Goal: Submit feedback/report problem

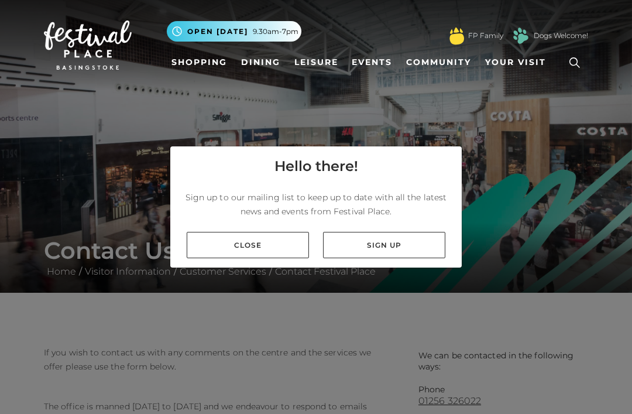
click at [274, 258] on link "Close" at bounding box center [248, 245] width 122 height 26
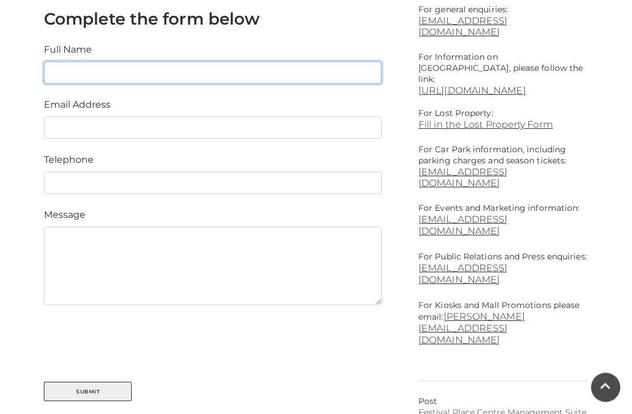
click at [194, 68] on input "text" at bounding box center [213, 73] width 338 height 22
type input "[PERSON_NAME]"
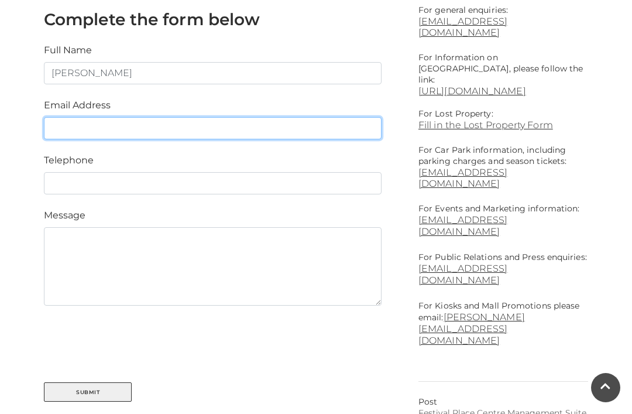
click at [77, 122] on input "email" at bounding box center [213, 128] width 338 height 22
type input "[EMAIL_ADDRESS][DOMAIN_NAME]"
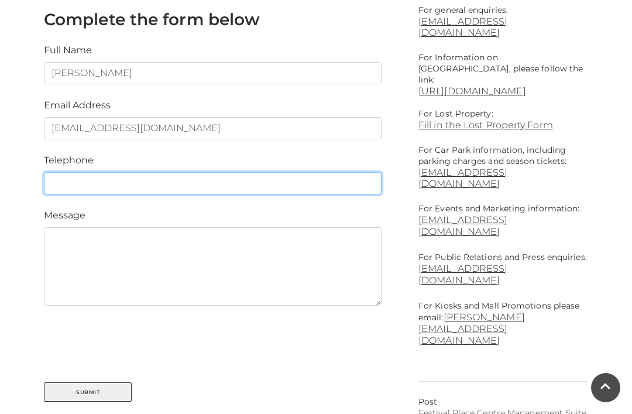
click at [70, 178] on input "text" at bounding box center [213, 183] width 338 height 22
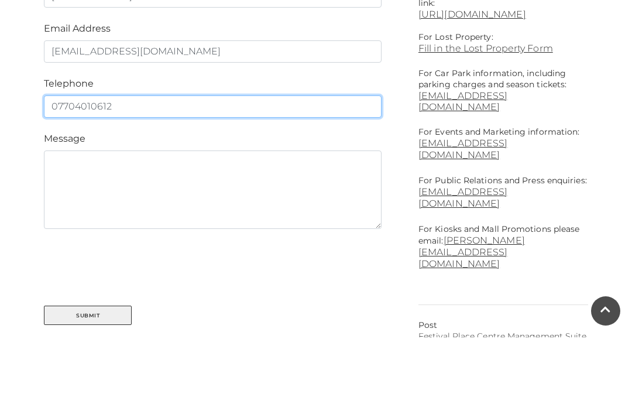
type input "07704010612"
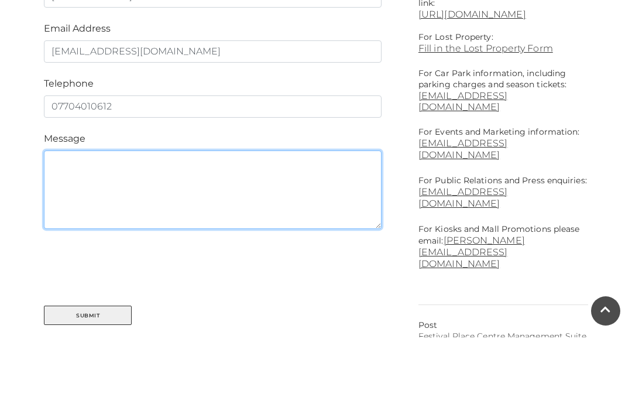
click at [61, 227] on textarea at bounding box center [213, 266] width 338 height 78
click at [54, 227] on textarea at bounding box center [213, 266] width 338 height 78
paste textarea "DON’T ACCEPT DIGITAL ID! L:O:O:K U:P L:I:B:E:R:T:Y I:N:V:E:S:T:I:G:A:T:E:S - U:…"
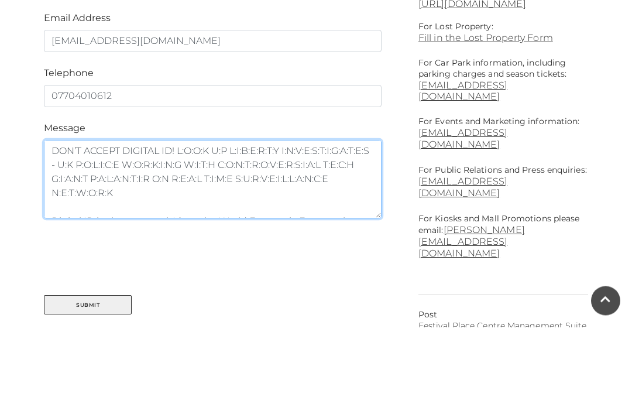
scroll to position [42, 0]
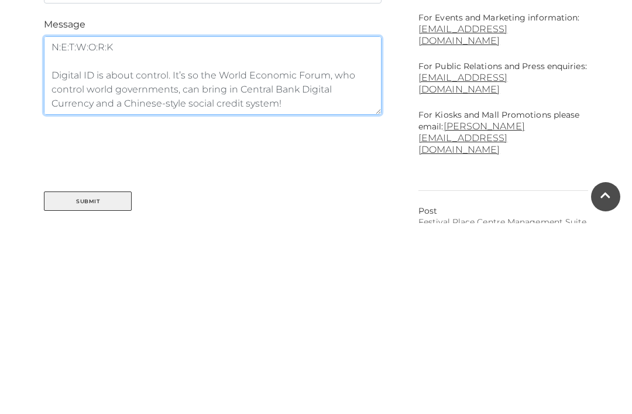
type textarea "DON’T ACCEPT DIGITAL ID! L:O:O:K U:P L:I:B:E:R:T:Y I:N:V:E:S:T:I:G:A:T:E:S - U:…"
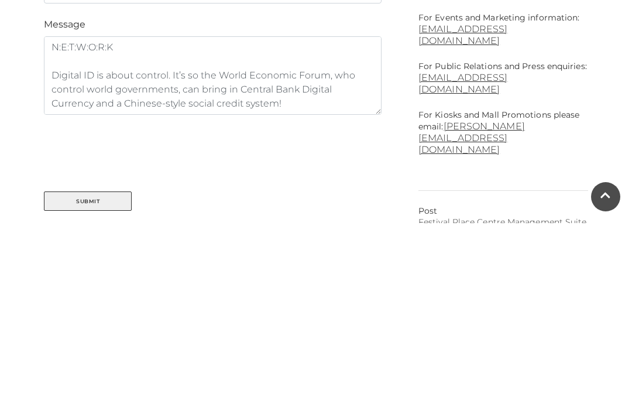
scroll to position [658, 0]
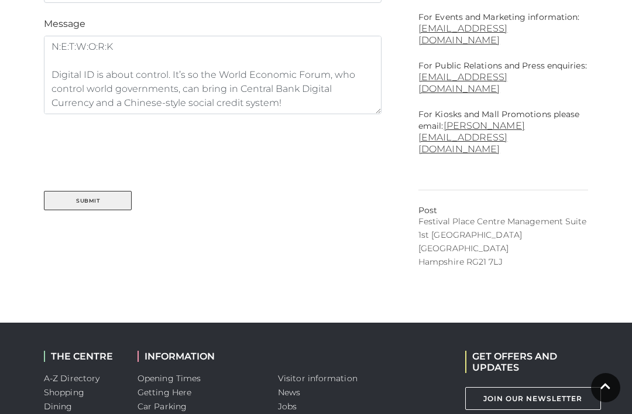
click at [63, 198] on button "Submit" at bounding box center [88, 200] width 88 height 19
